Goal: Task Accomplishment & Management: Use online tool/utility

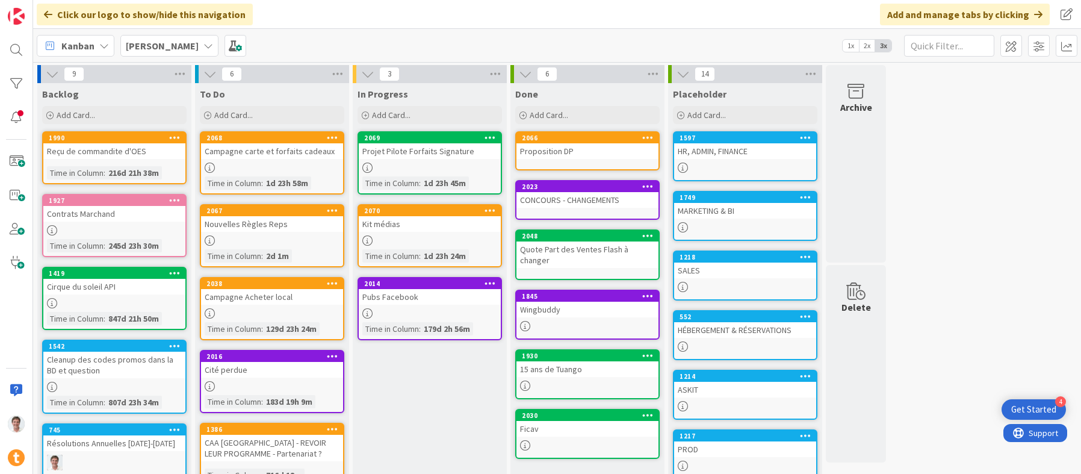
scroll to position [2, 0]
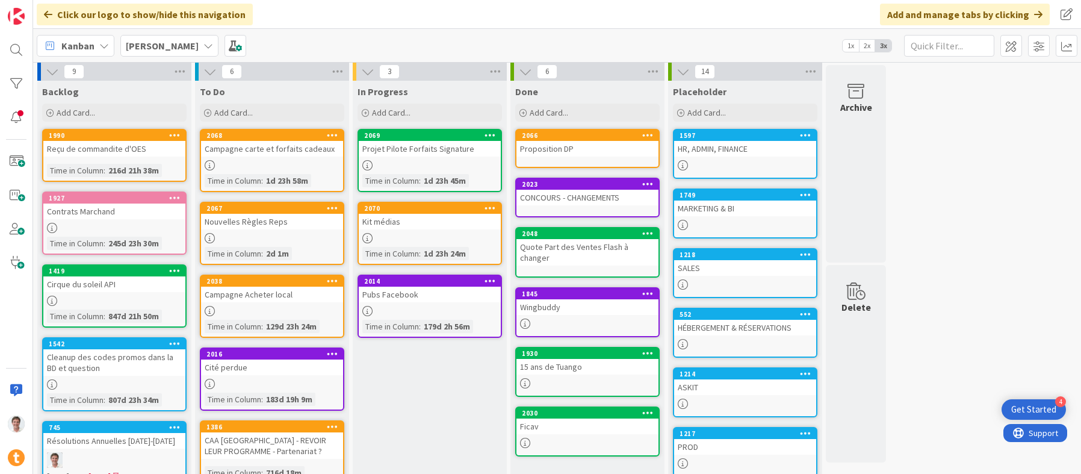
drag, startPoint x: 440, startPoint y: 136, endPoint x: 543, endPoint y: 2, distance: 168.2
click at [721, 141] on div "HR, ADMIN, FINANCE" at bounding box center [745, 149] width 142 height 16
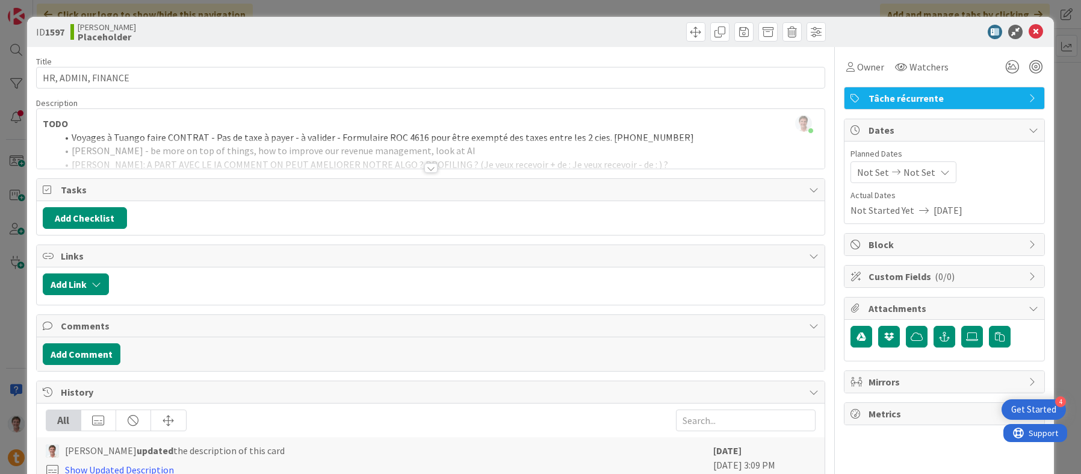
click at [431, 169] on div at bounding box center [430, 168] width 13 height 10
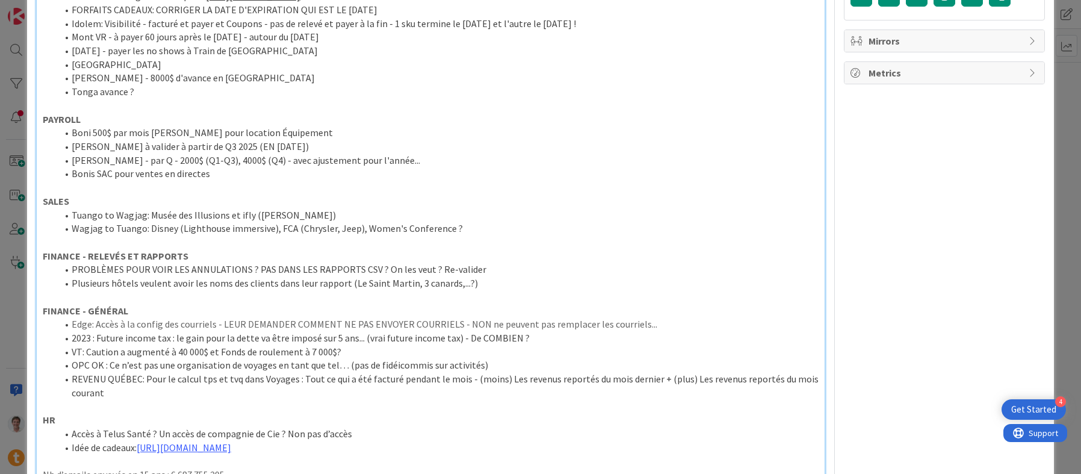
scroll to position [202, 0]
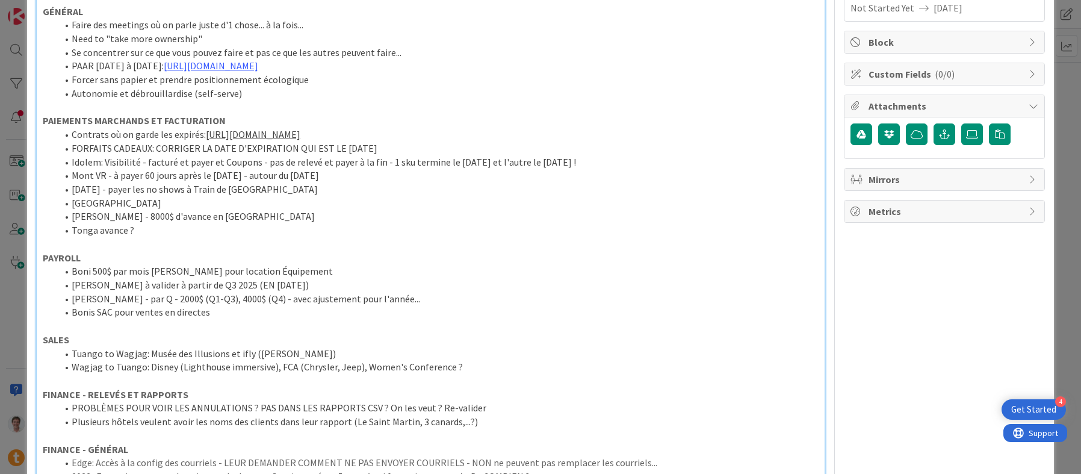
click at [223, 313] on li "Bonis SAC pour ventes en directes" at bounding box center [437, 312] width 761 height 14
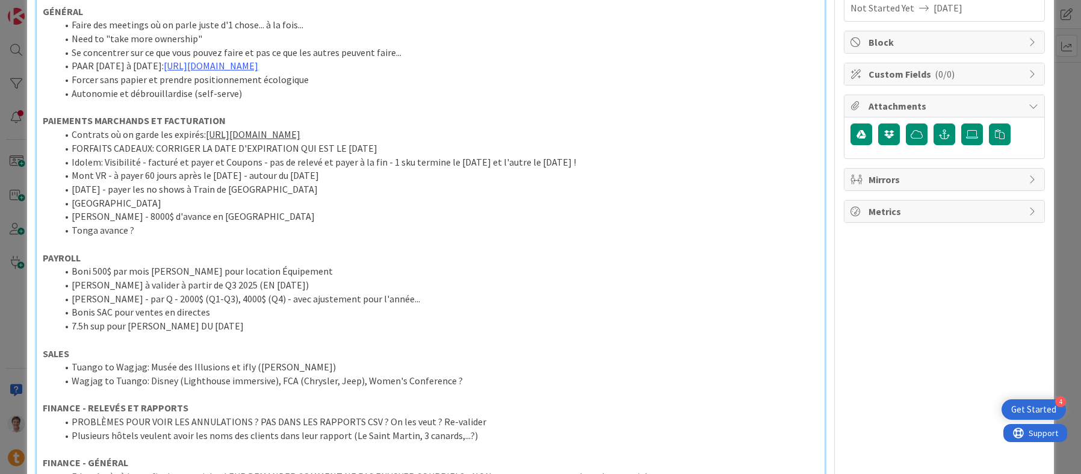
click at [264, 286] on li "[PERSON_NAME] à valider à partir de Q3 2025 (EN [DATE])" at bounding box center [437, 285] width 761 height 14
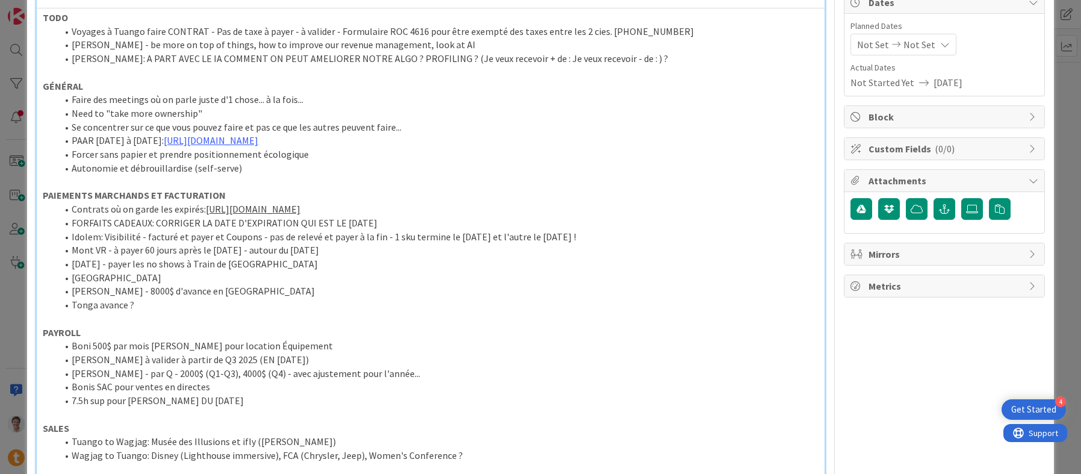
scroll to position [0, 0]
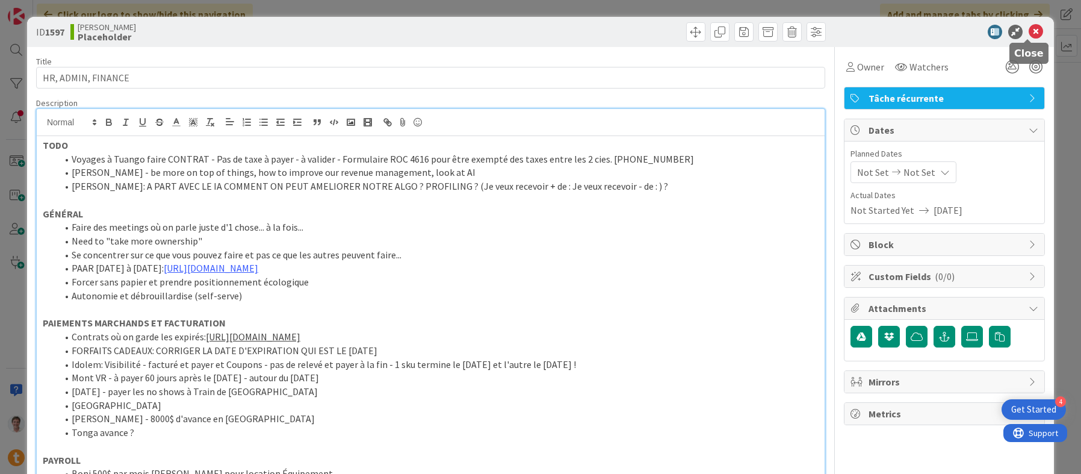
click at [1028, 33] on icon at bounding box center [1035, 32] width 14 height 14
